Goal: Navigation & Orientation: Find specific page/section

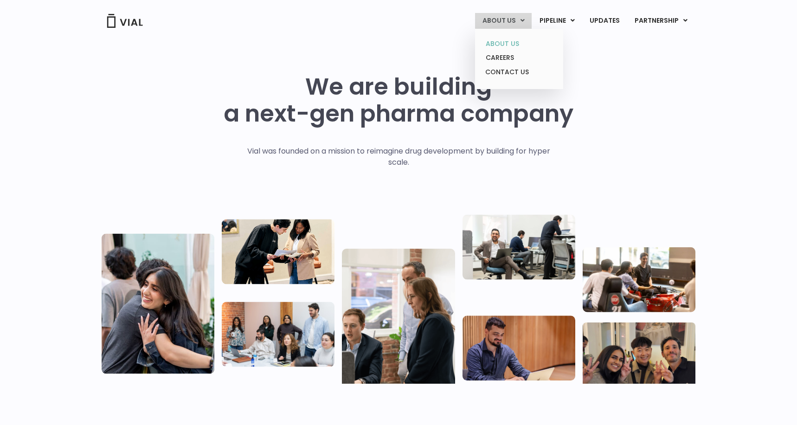
click at [512, 43] on link "ABOUT US" at bounding box center [518, 44] width 81 height 14
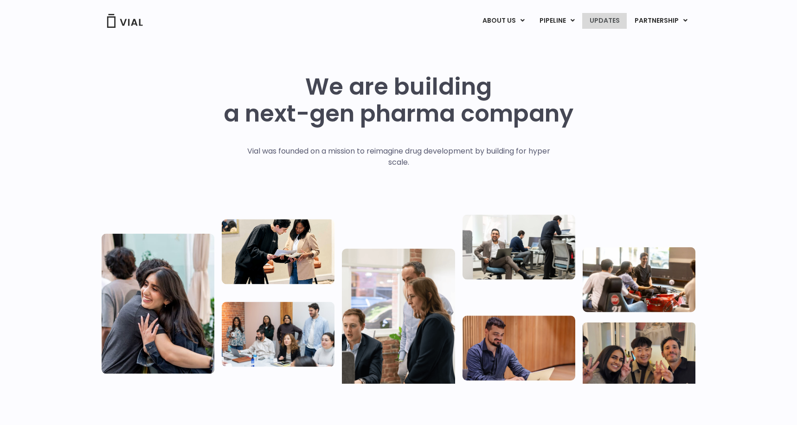
click at [611, 20] on link "UPDATES" at bounding box center [604, 21] width 45 height 16
